Goal: Task Accomplishment & Management: Complete application form

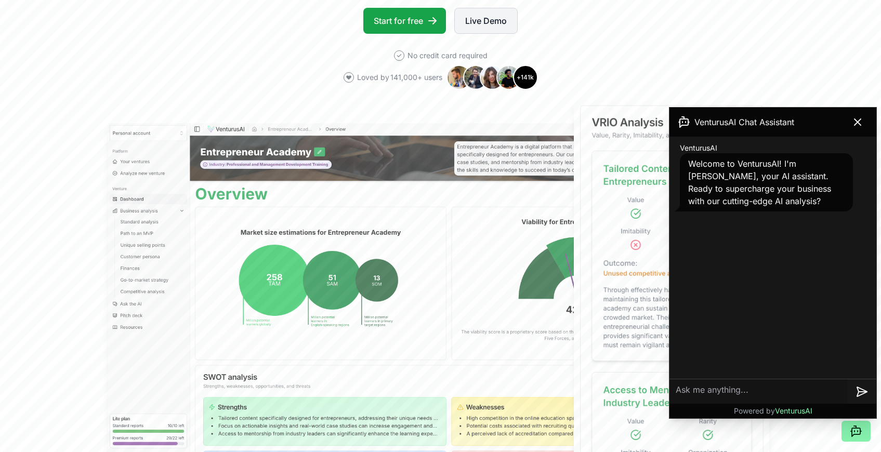
scroll to position [253, 0]
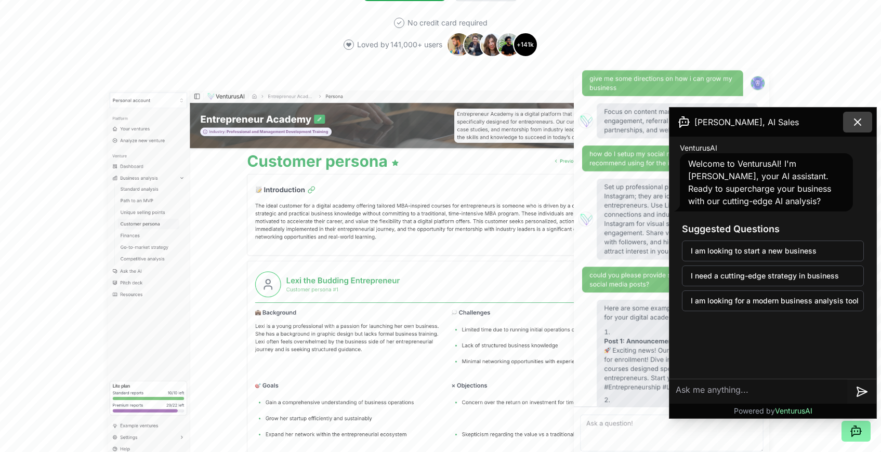
click at [856, 122] on icon at bounding box center [858, 122] width 12 height 12
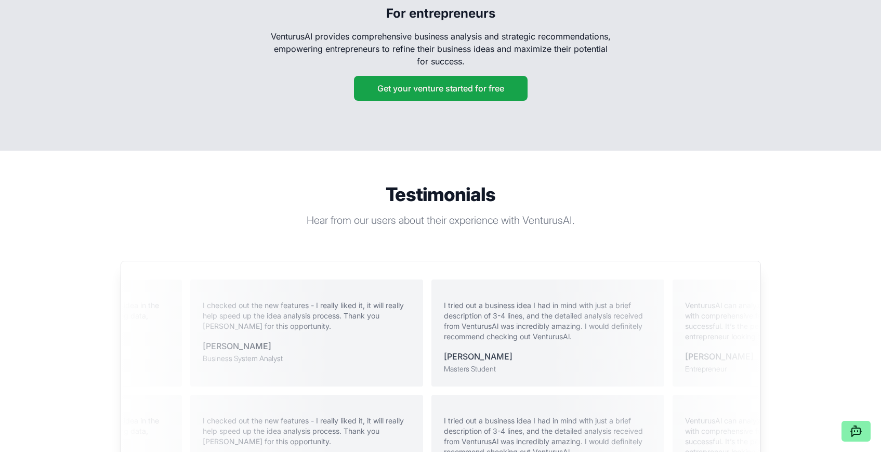
scroll to position [1880, 0]
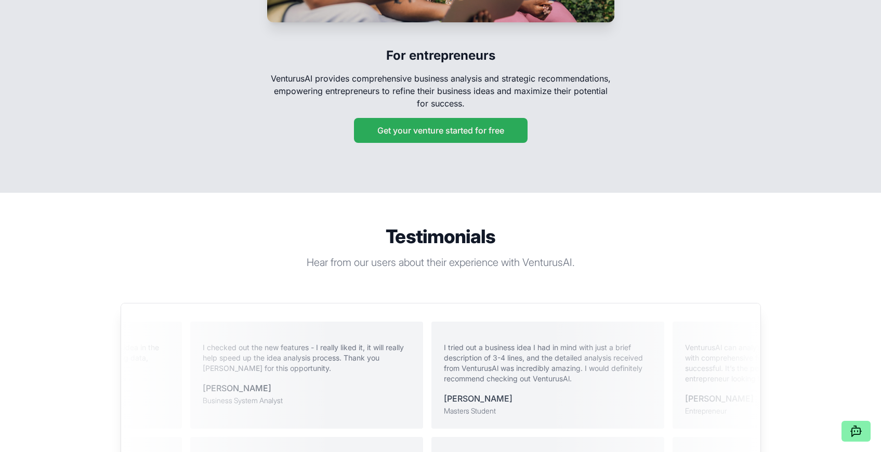
click at [411, 118] on button "Get your venture started for free" at bounding box center [441, 130] width 174 height 25
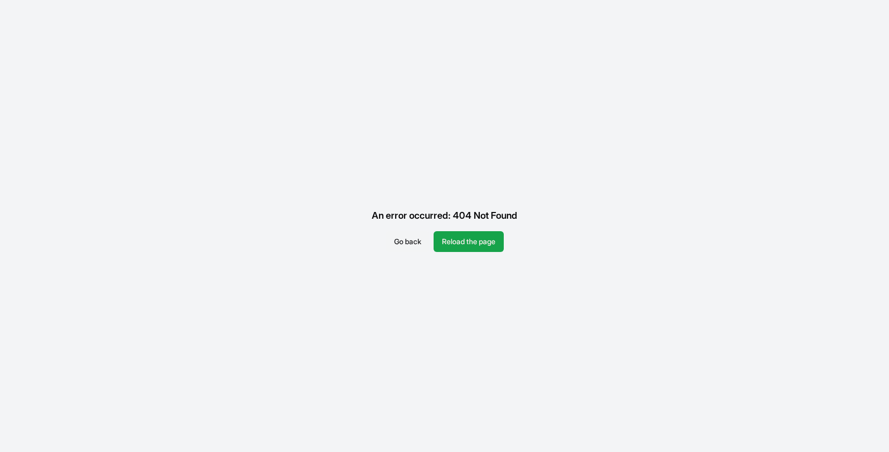
click at [407, 239] on button "Go back" at bounding box center [408, 241] width 44 height 21
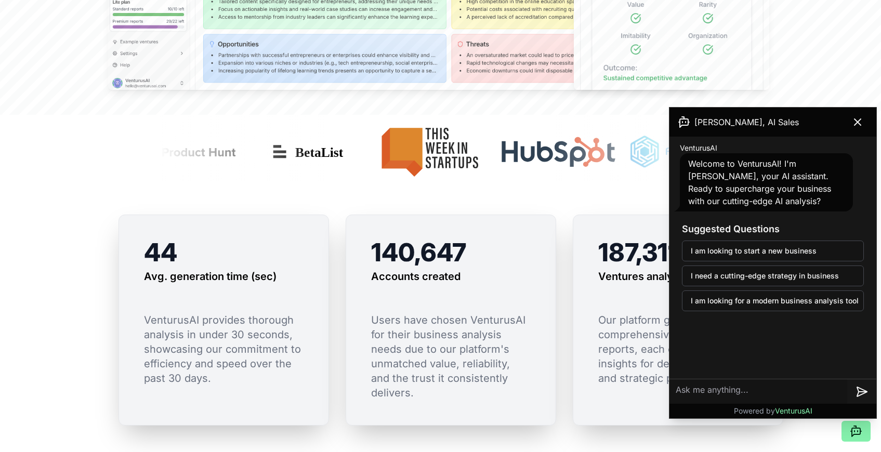
scroll to position [656, 0]
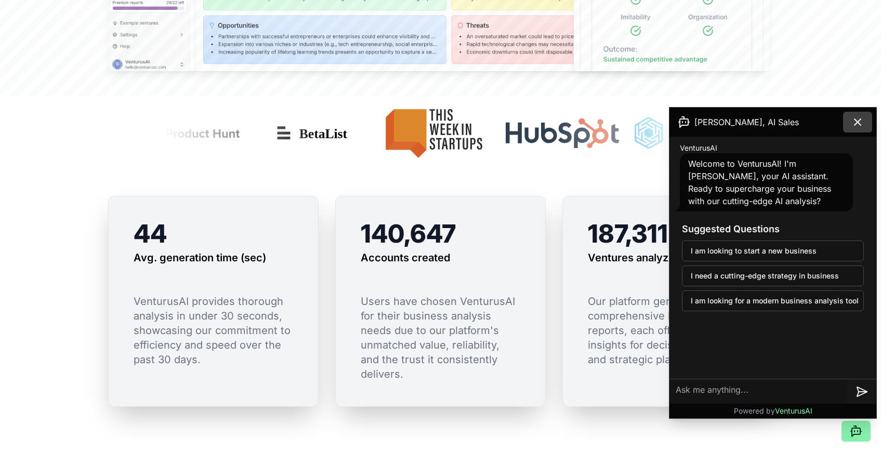
click at [856, 125] on icon at bounding box center [858, 122] width 12 height 12
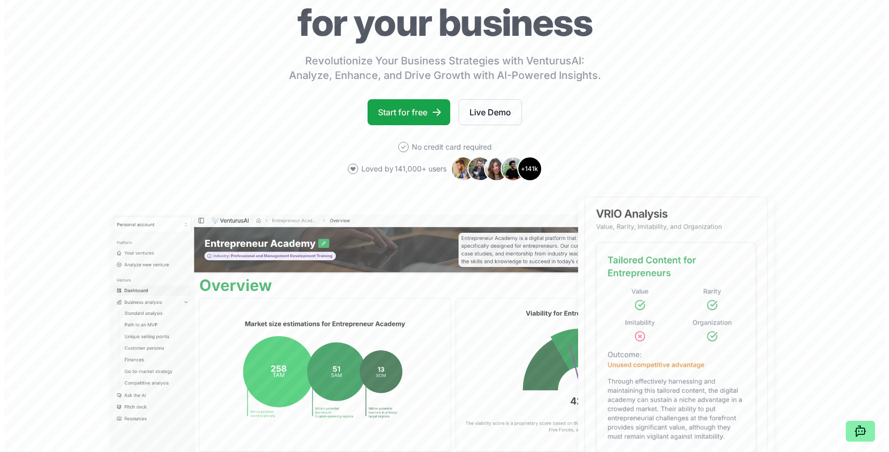
scroll to position [0, 0]
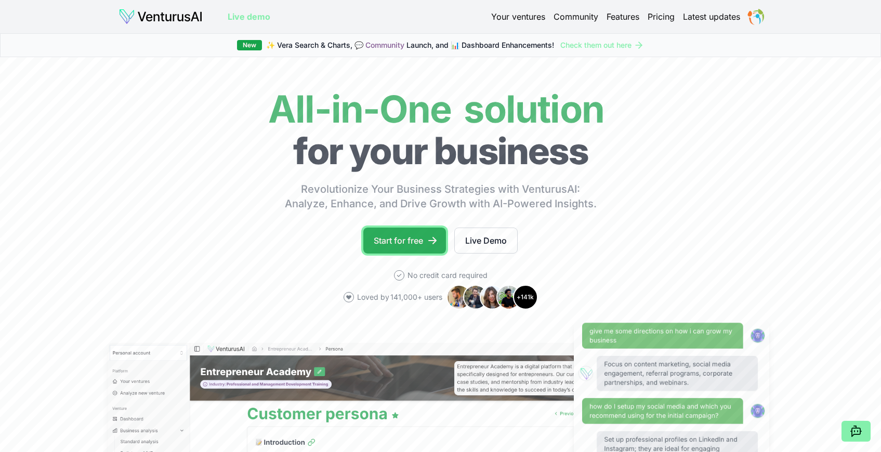
click at [400, 242] on link "Start for free" at bounding box center [404, 241] width 83 height 26
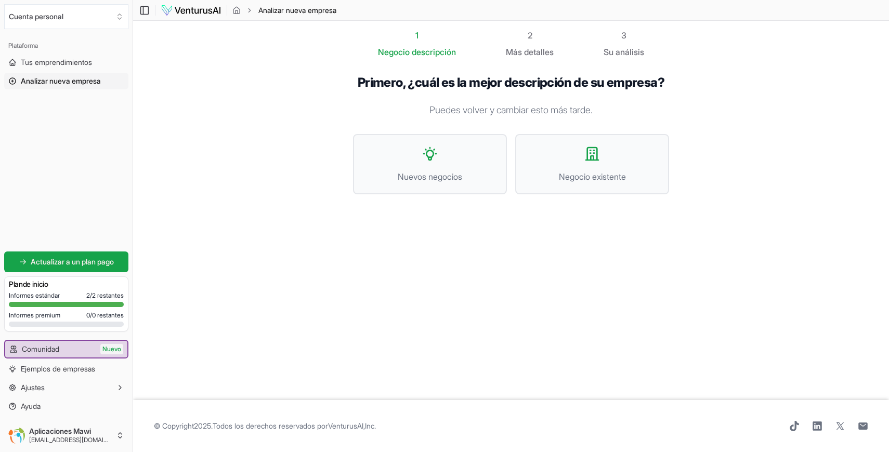
click at [50, 316] on font "Informes premium" at bounding box center [34, 315] width 51 height 8
click at [78, 328] on div "Informes estándar 2 / 2 restantes Informes premium 0 / 0 restantes" at bounding box center [66, 312] width 115 height 40
click at [423, 176] on font "Nuevos negocios" at bounding box center [430, 177] width 64 height 10
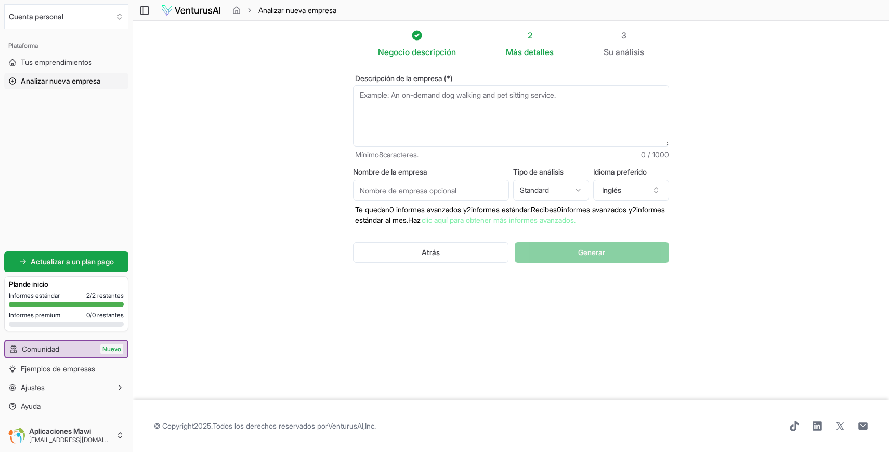
click at [388, 107] on textarea "Descripción de la empresa (*)" at bounding box center [511, 115] width 316 height 61
click at [305, 138] on section "Negocio descripción 2 Más detalles 3 Su análisis Descripción de la empresa (*) …" at bounding box center [511, 211] width 756 height 380
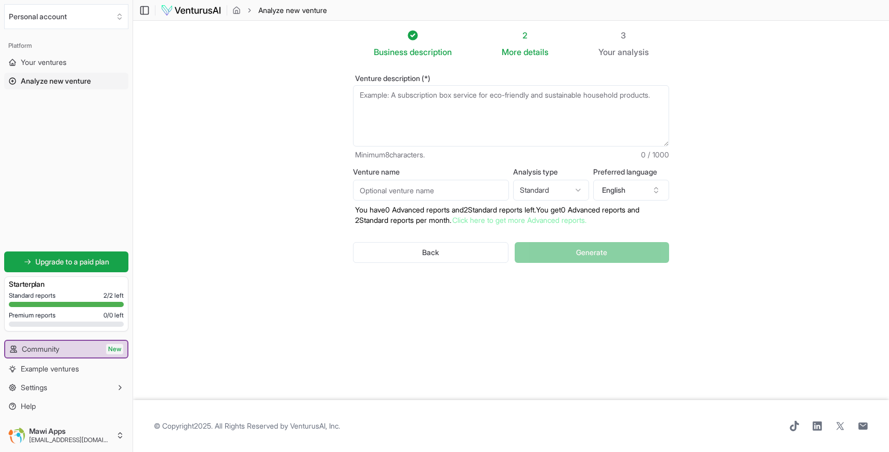
click at [390, 142] on textarea "Venture description (*)" at bounding box center [511, 115] width 316 height 61
click at [325, 174] on section "Business description 2 More details 3 Your analysis Venture description (*) Min…" at bounding box center [511, 211] width 756 height 380
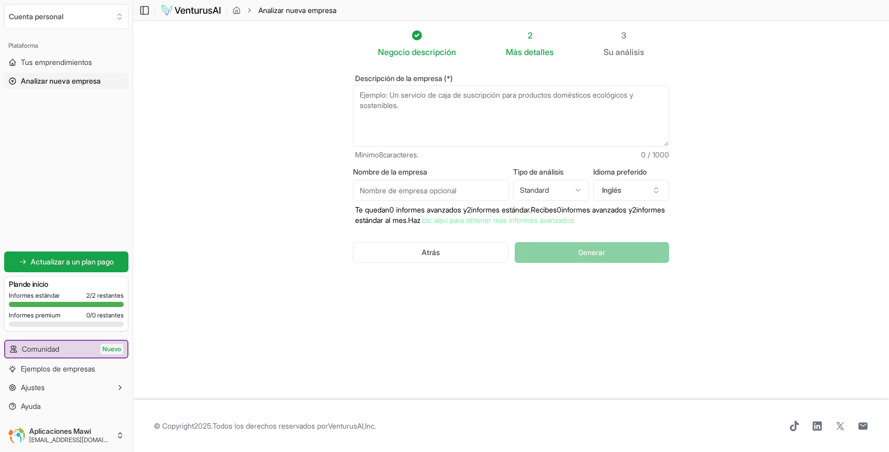
click at [396, 189] on input "Nombre de la empresa" at bounding box center [431, 190] width 156 height 21
click at [539, 188] on html "Valoramos tu privacidad Utilizamos cookies para mejorar tu experiencia de naveg…" at bounding box center [444, 226] width 889 height 452
click at [540, 197] on html "Valoramos tu privacidad Utilizamos cookies para mejorar tu experiencia de naveg…" at bounding box center [444, 226] width 889 height 452
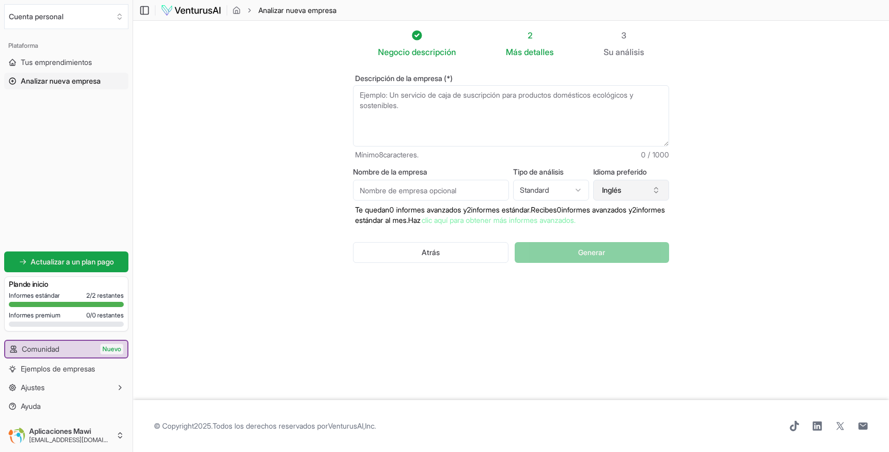
click at [616, 193] on font "Inglés" at bounding box center [611, 190] width 19 height 9
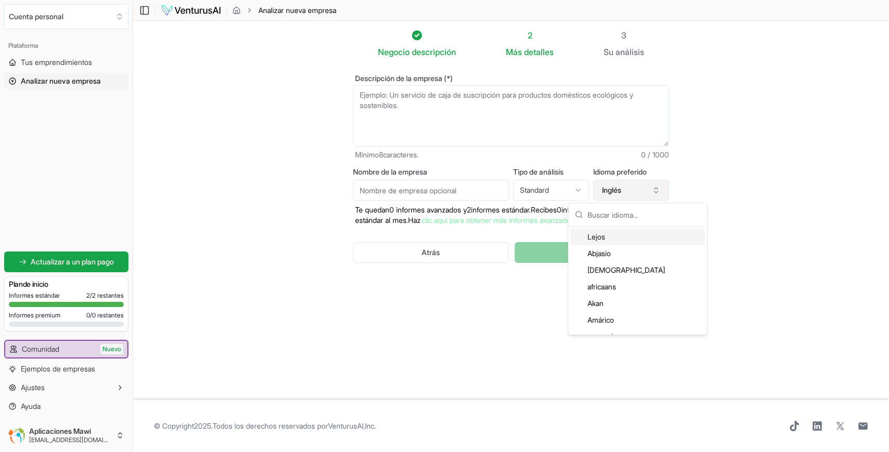
click at [616, 193] on font "Inglés" at bounding box center [611, 190] width 19 height 9
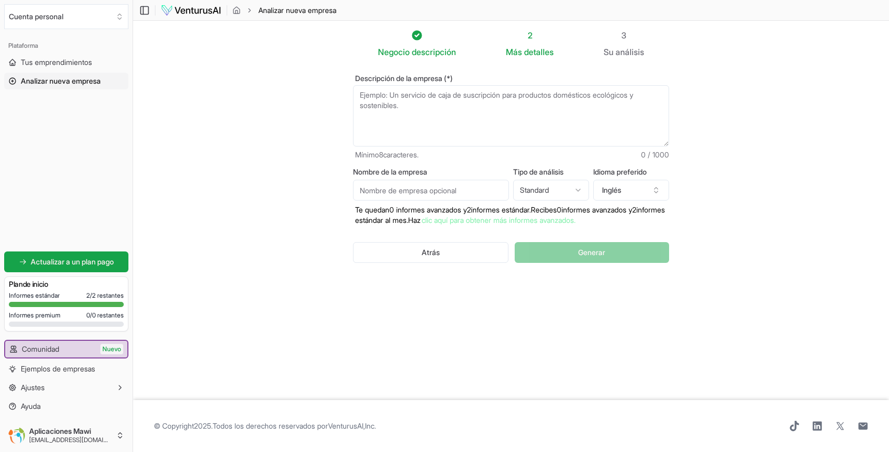
click at [752, 212] on section "Negocio descripción 2 Más detalles 3 Su análisis Descripción de la empresa (*) …" at bounding box center [511, 211] width 756 height 380
click at [609, 192] on font "Inglés" at bounding box center [611, 190] width 19 height 9
type input "e"
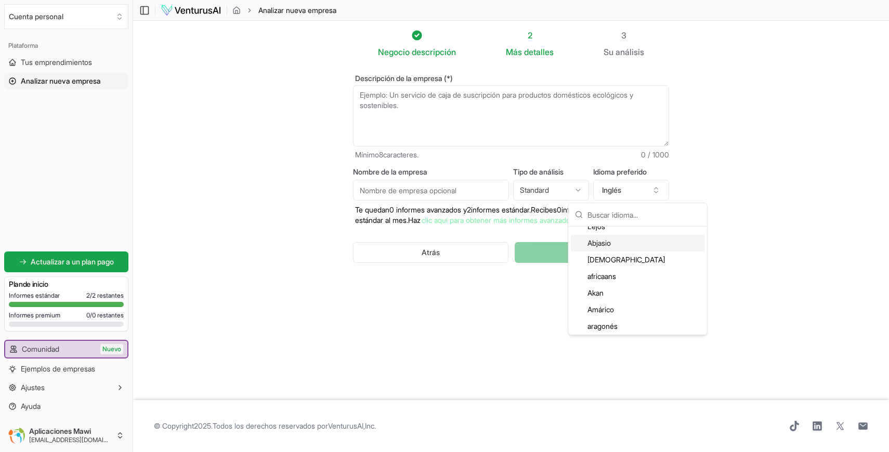
click at [739, 214] on section "Negocio descripción 2 Más detalles 3 Su análisis Descripción de la empresa (*) …" at bounding box center [511, 211] width 756 height 380
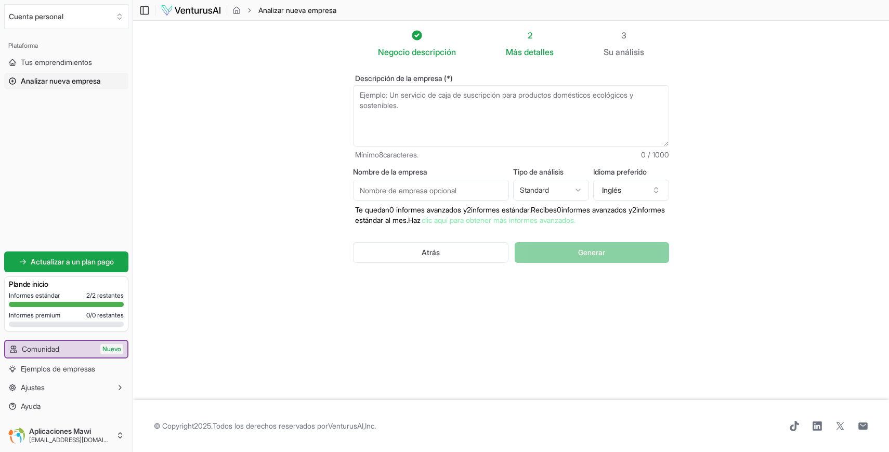
click at [507, 126] on textarea "Descripción de la empresa (*)" at bounding box center [511, 115] width 316 height 61
click at [444, 122] on textarea "Descripción de la empresa (*)" at bounding box center [511, 115] width 316 height 61
paste textarea "Genera un plan de negocio completo y detallado en español, *orientado a la vali…"
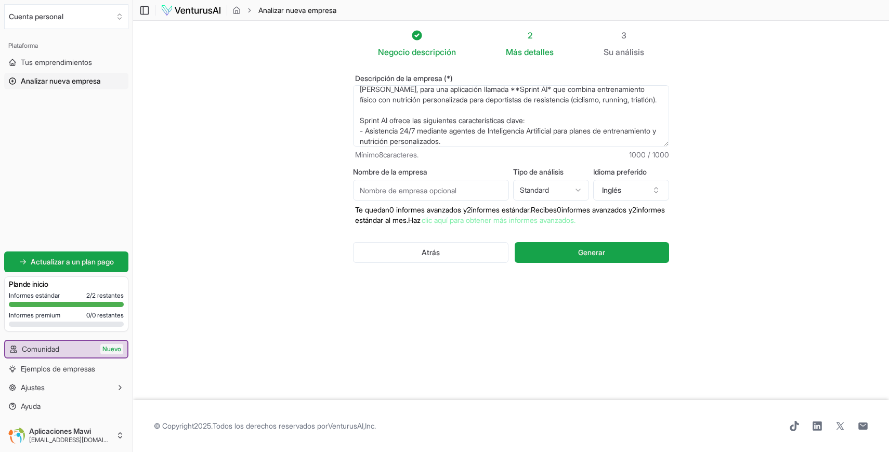
scroll to position [18, 0]
click at [360, 128] on textarea "Genera un plan de negocio completo y detallado en español, *orientado a la vali…" at bounding box center [511, 115] width 316 height 61
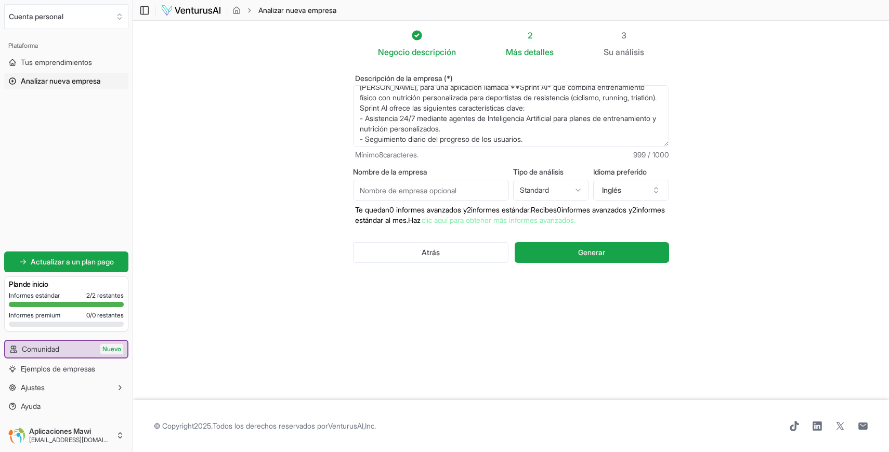
scroll to position [135, 0]
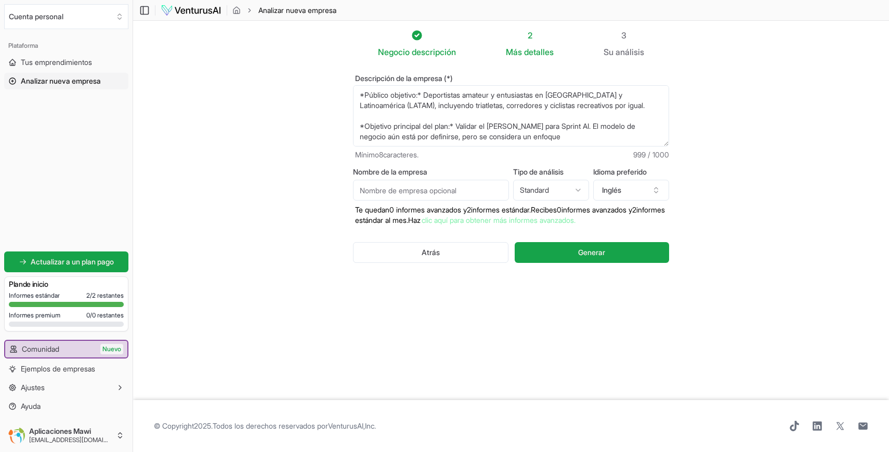
type textarea "Genera un plan de negocio completo y detallado en español, *orientado a la vali…"
click at [434, 191] on input "Nombre de la empresa" at bounding box center [431, 190] width 156 height 21
click at [541, 190] on html "Valoramos tu privacidad Utilizamos cookies para mejorar tu experiencia de naveg…" at bounding box center [444, 226] width 889 height 452
click at [632, 192] on button "Inglés" at bounding box center [631, 190] width 76 height 21
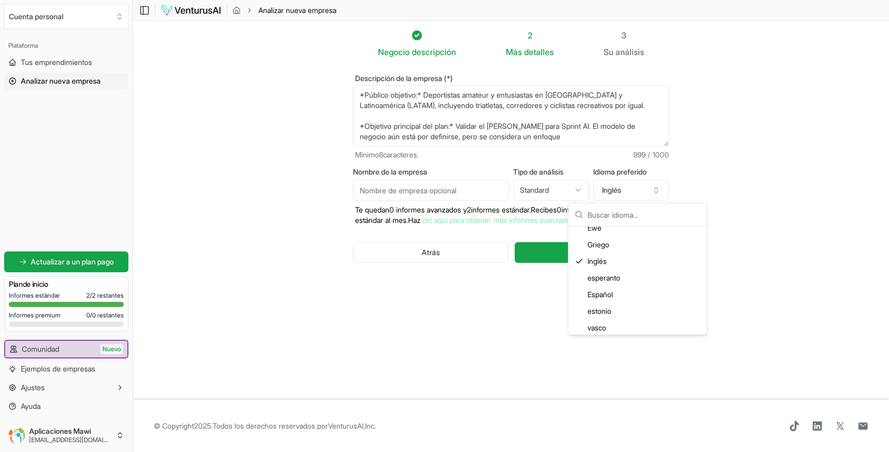
scroll to position [577, 0]
click at [602, 295] on font "Español" at bounding box center [600, 292] width 25 height 9
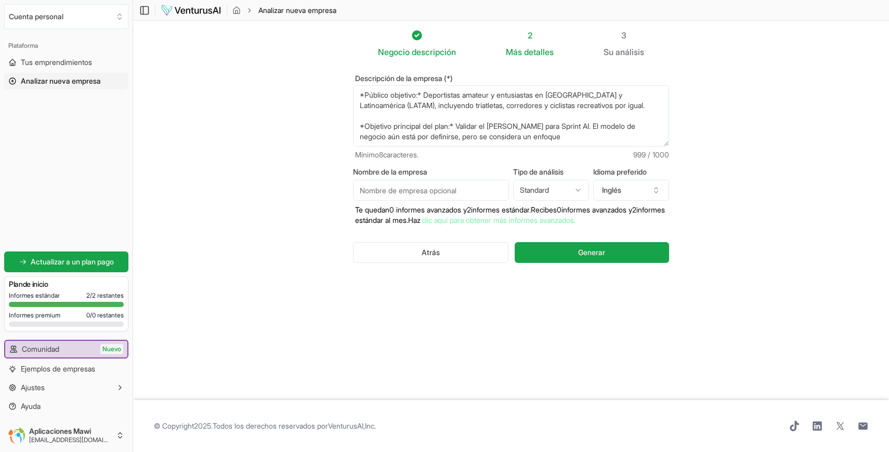
click at [451, 331] on div "Negocio descripción 2 Más detalles 3 Su análisis Descripción de la empresa (*) …" at bounding box center [510, 210] width 349 height 363
